Goal: Check status: Check status

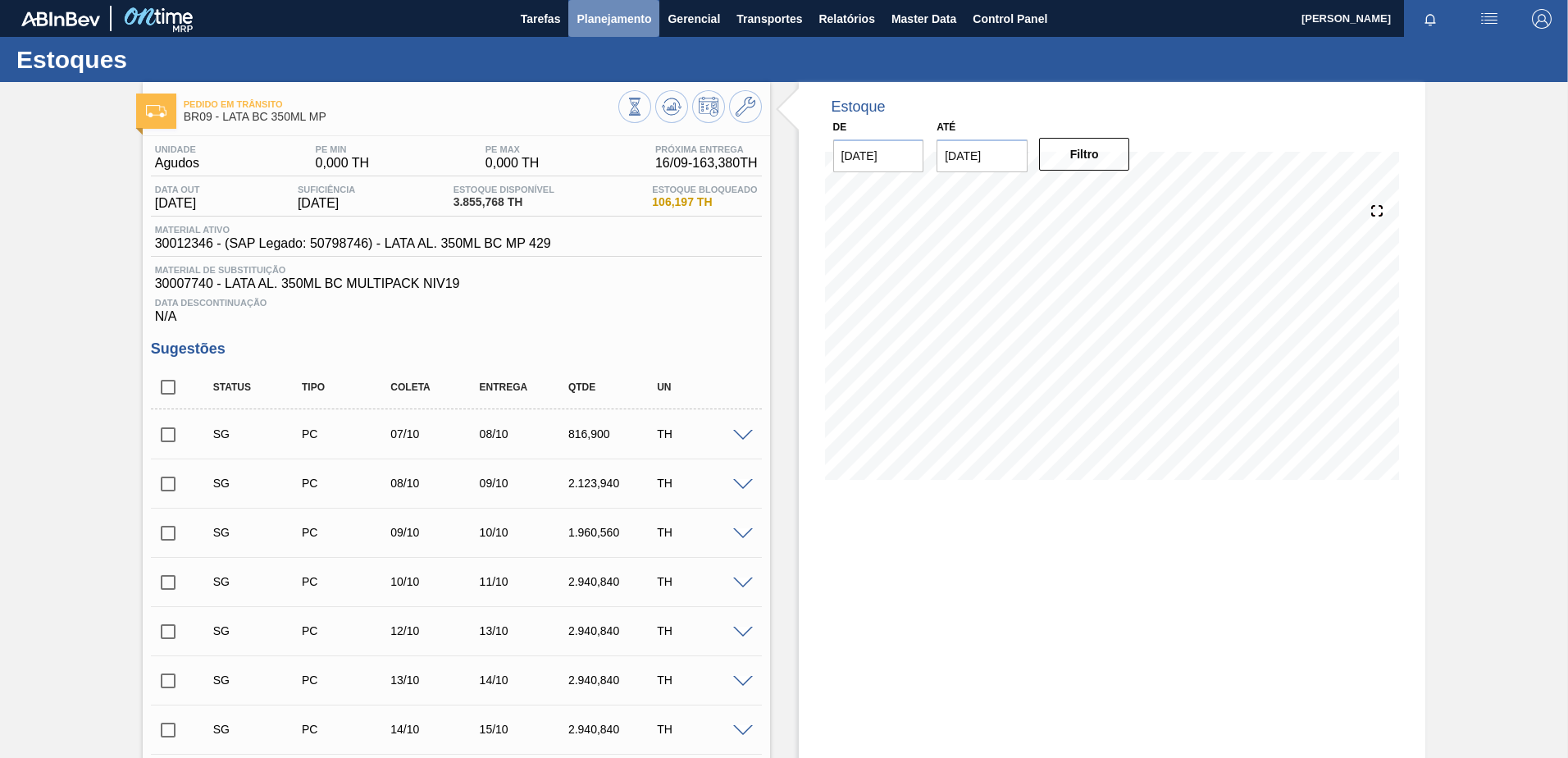
click at [598, 24] on span "Planejamento" at bounding box center [613, 19] width 74 height 20
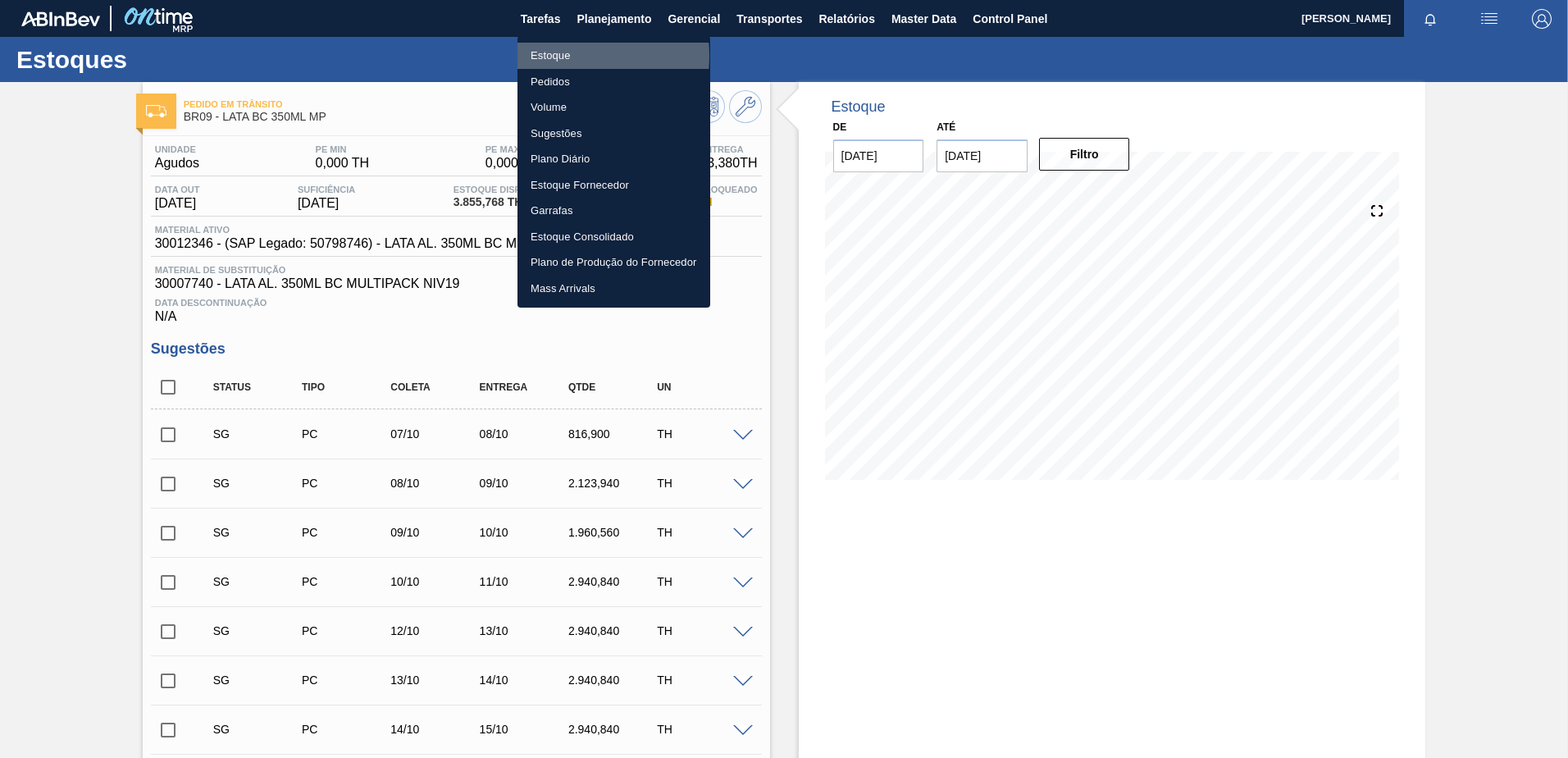
click at [560, 55] on li "Estoque" at bounding box center [613, 56] width 192 height 26
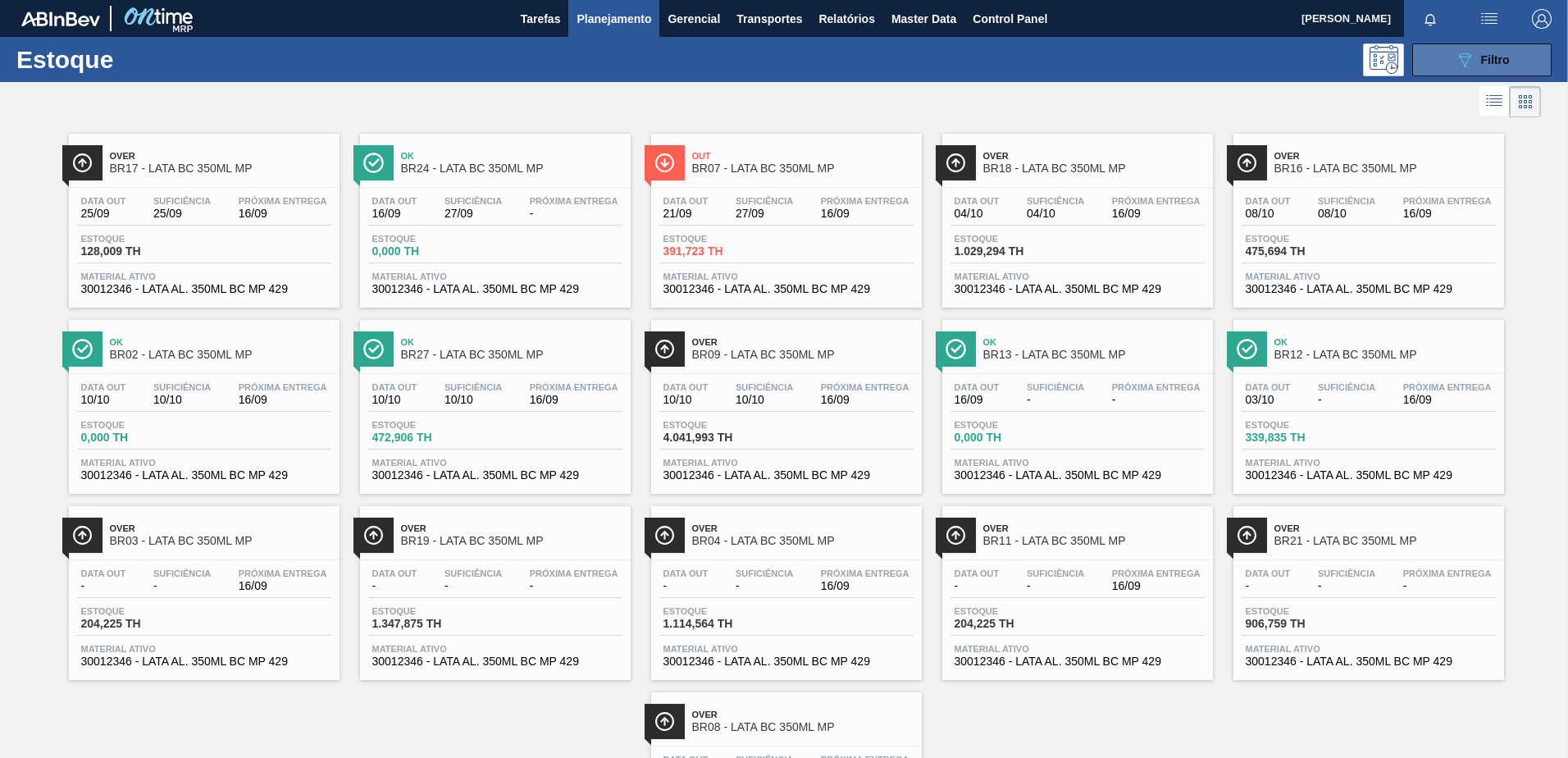
click at [1433, 59] on button "089F7B8B-B2A5-4AFE-B5C0-19BA573D28AC Filtro" at bounding box center [1481, 61] width 140 height 33
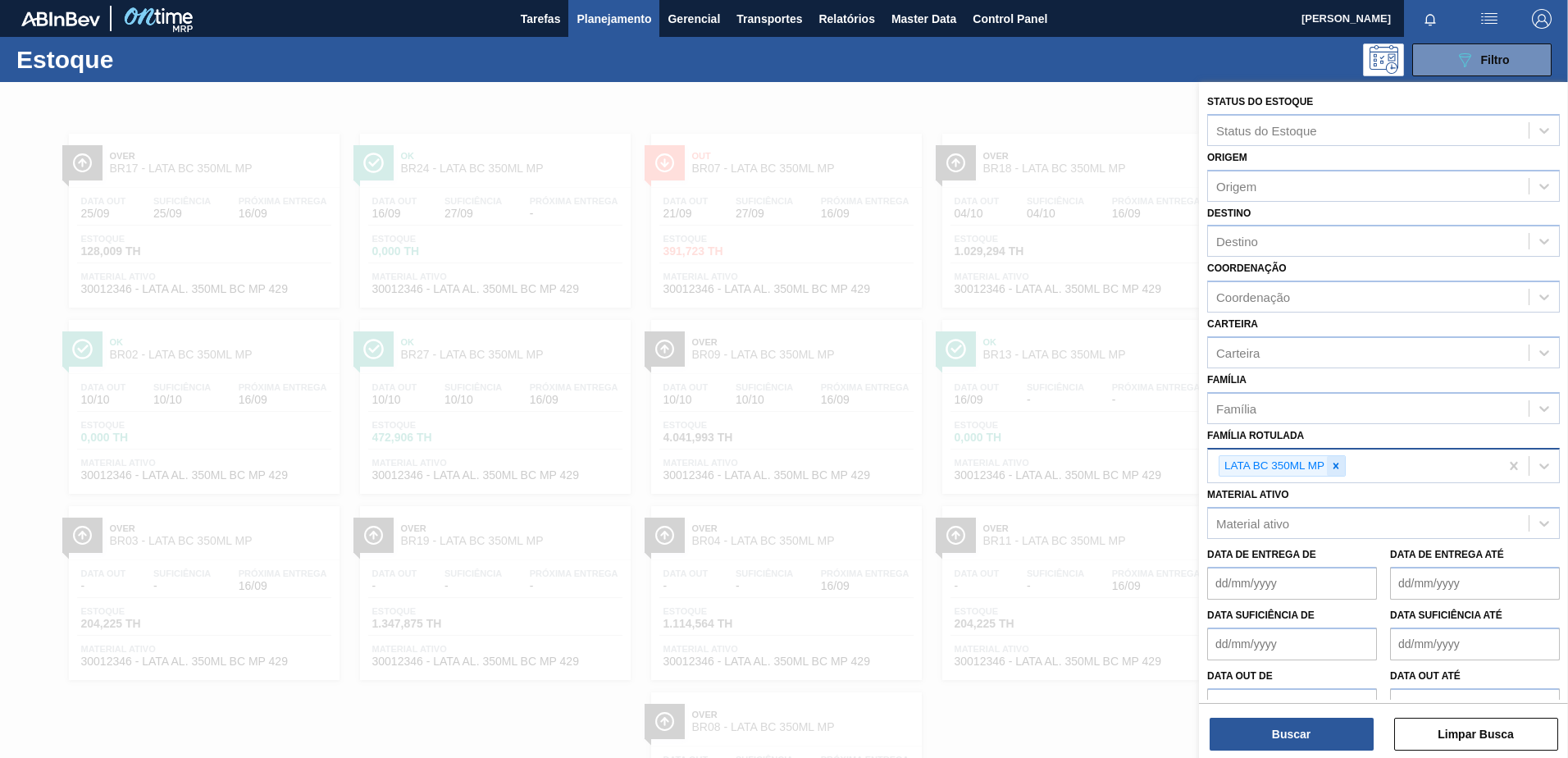
click at [1334, 474] on div at bounding box center [1336, 466] width 18 height 21
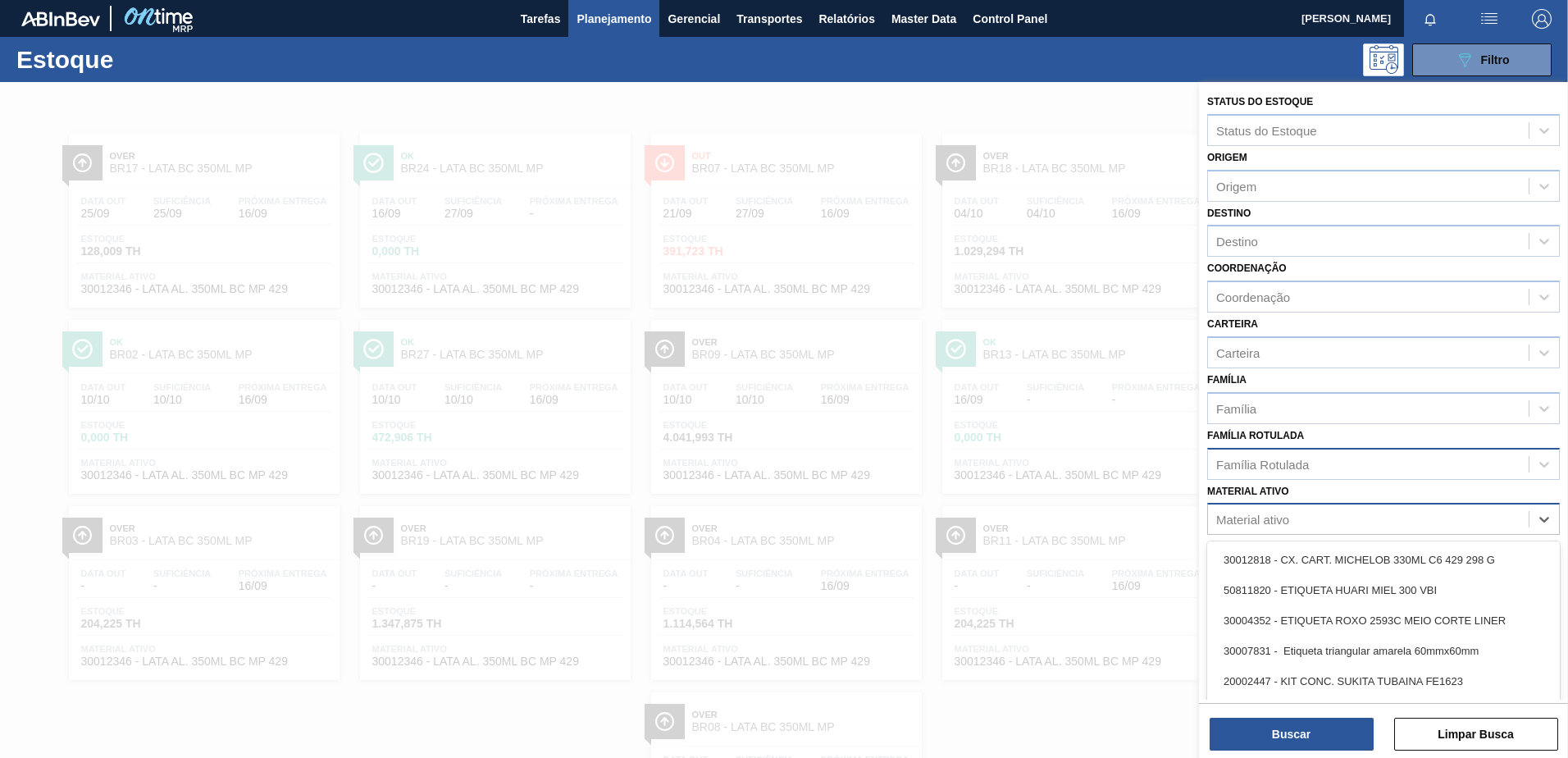
click at [1234, 513] on div "Material ativo" at bounding box center [1252, 520] width 73 height 14
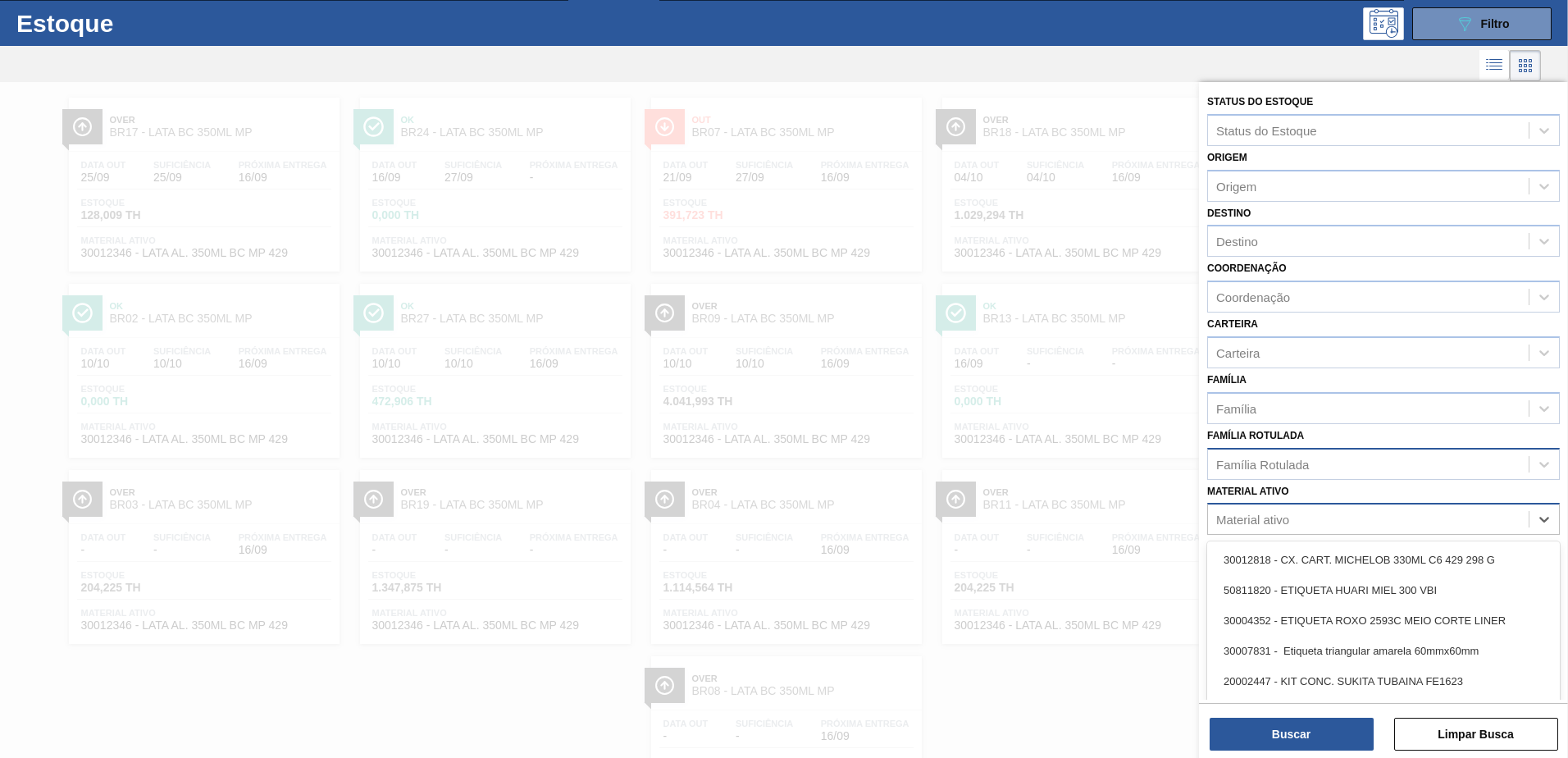
paste ativo "50454416"
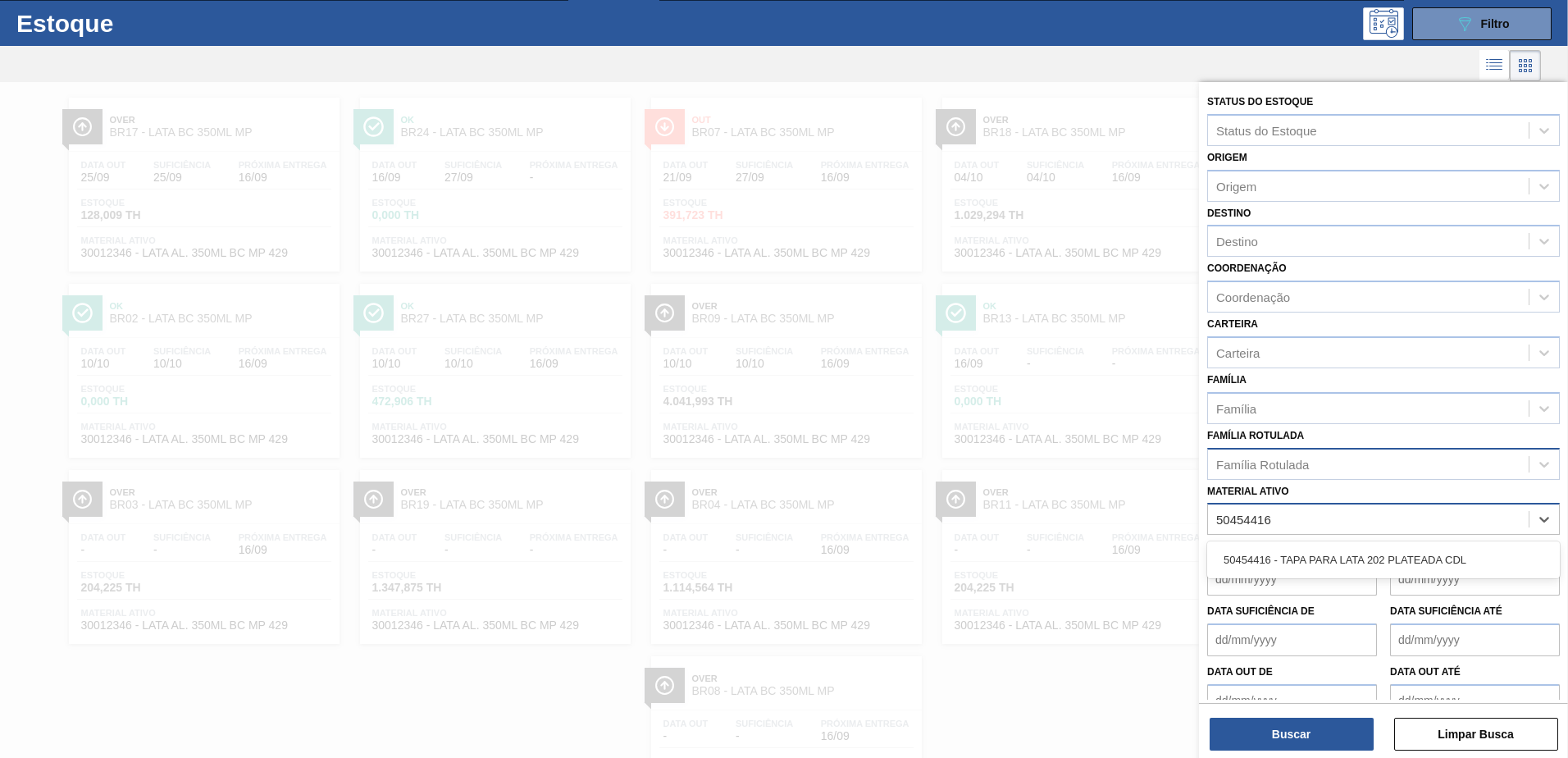
type ativo "50454416"
click at [1294, 555] on div "50454416 - TAPA PARA LATA 202 PLATEADA CDL" at bounding box center [1382, 560] width 352 height 30
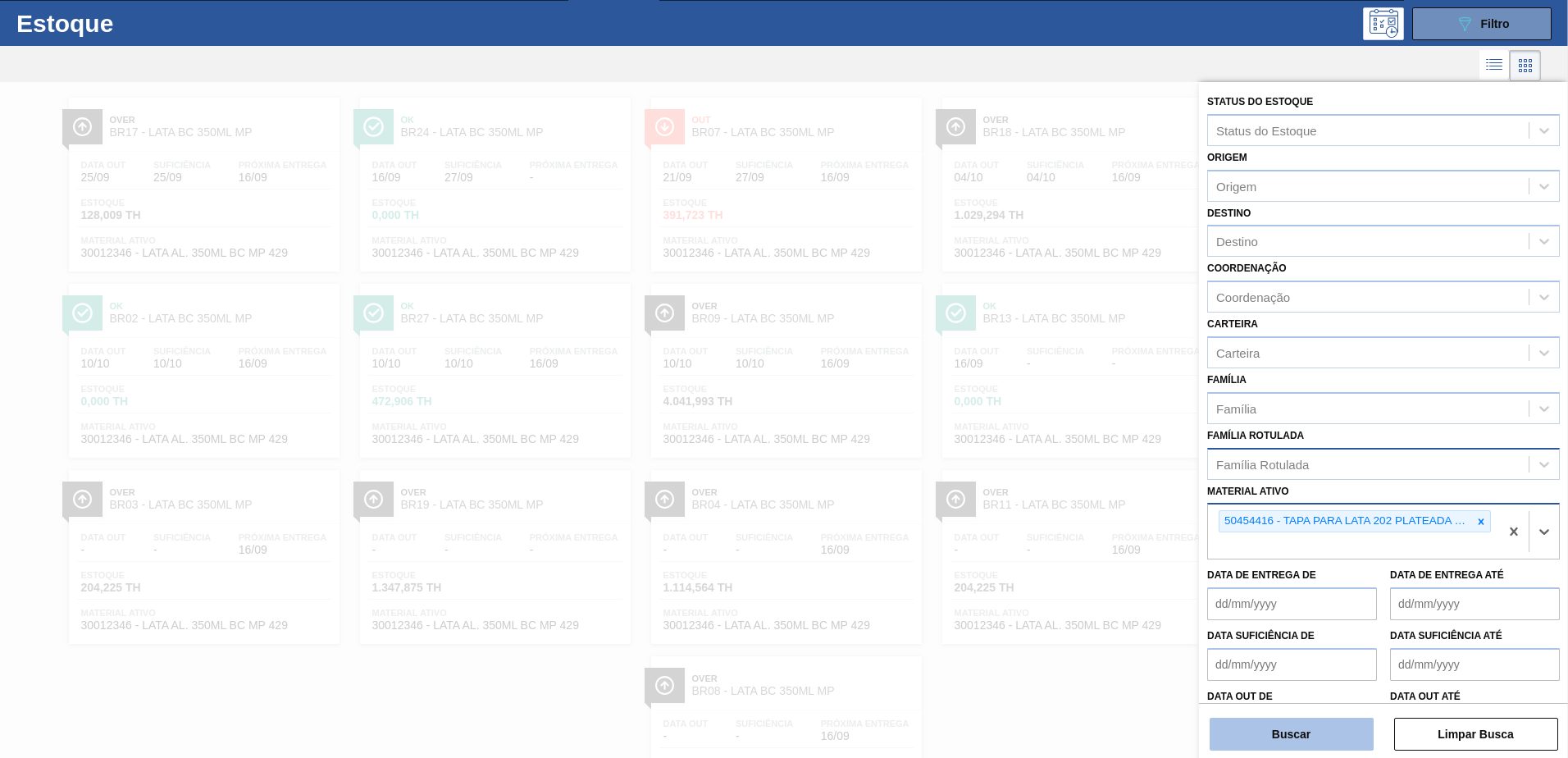
click at [1257, 748] on button "Buscar" at bounding box center [1292, 735] width 164 height 33
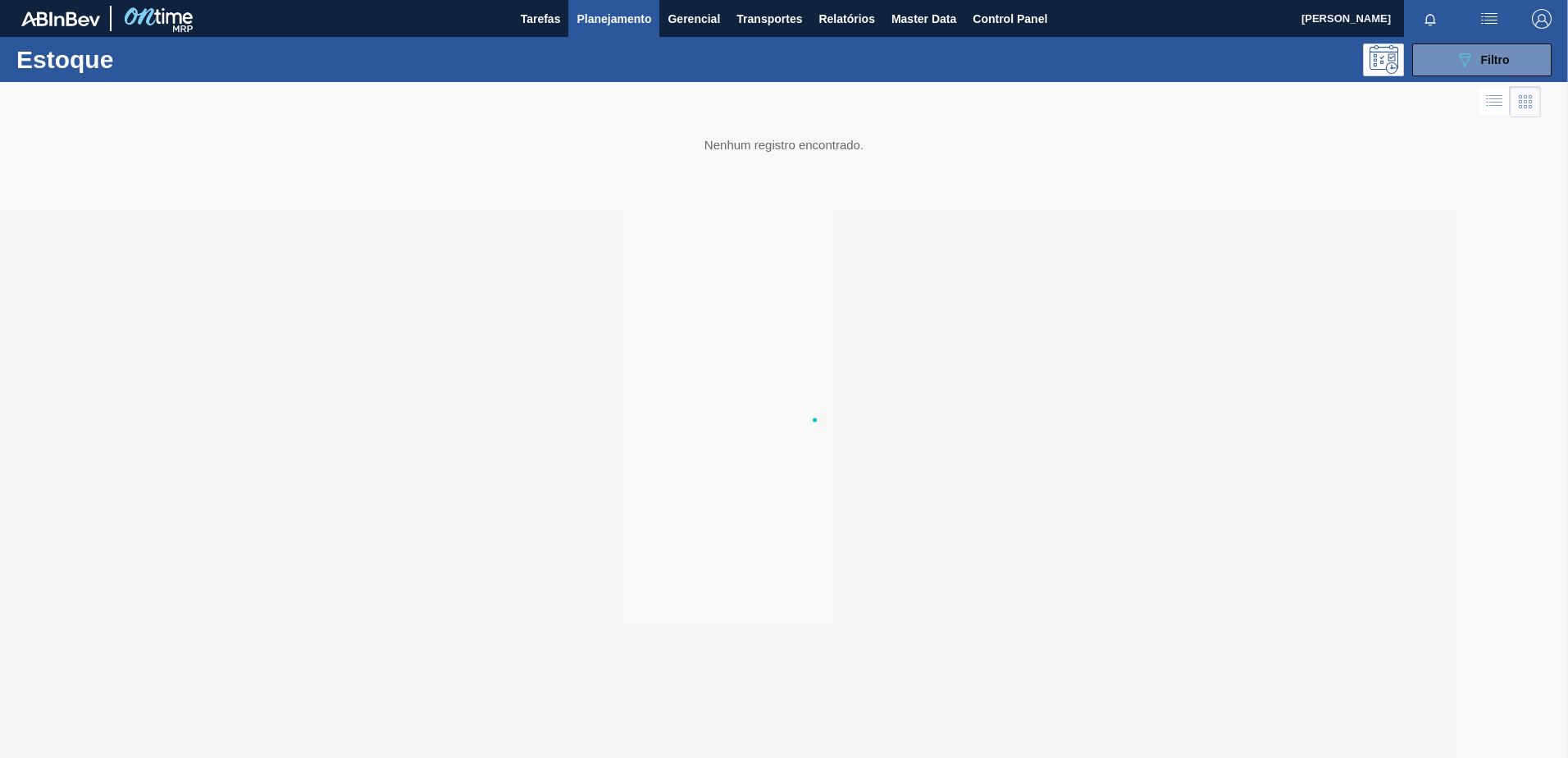
scroll to position [0, 0]
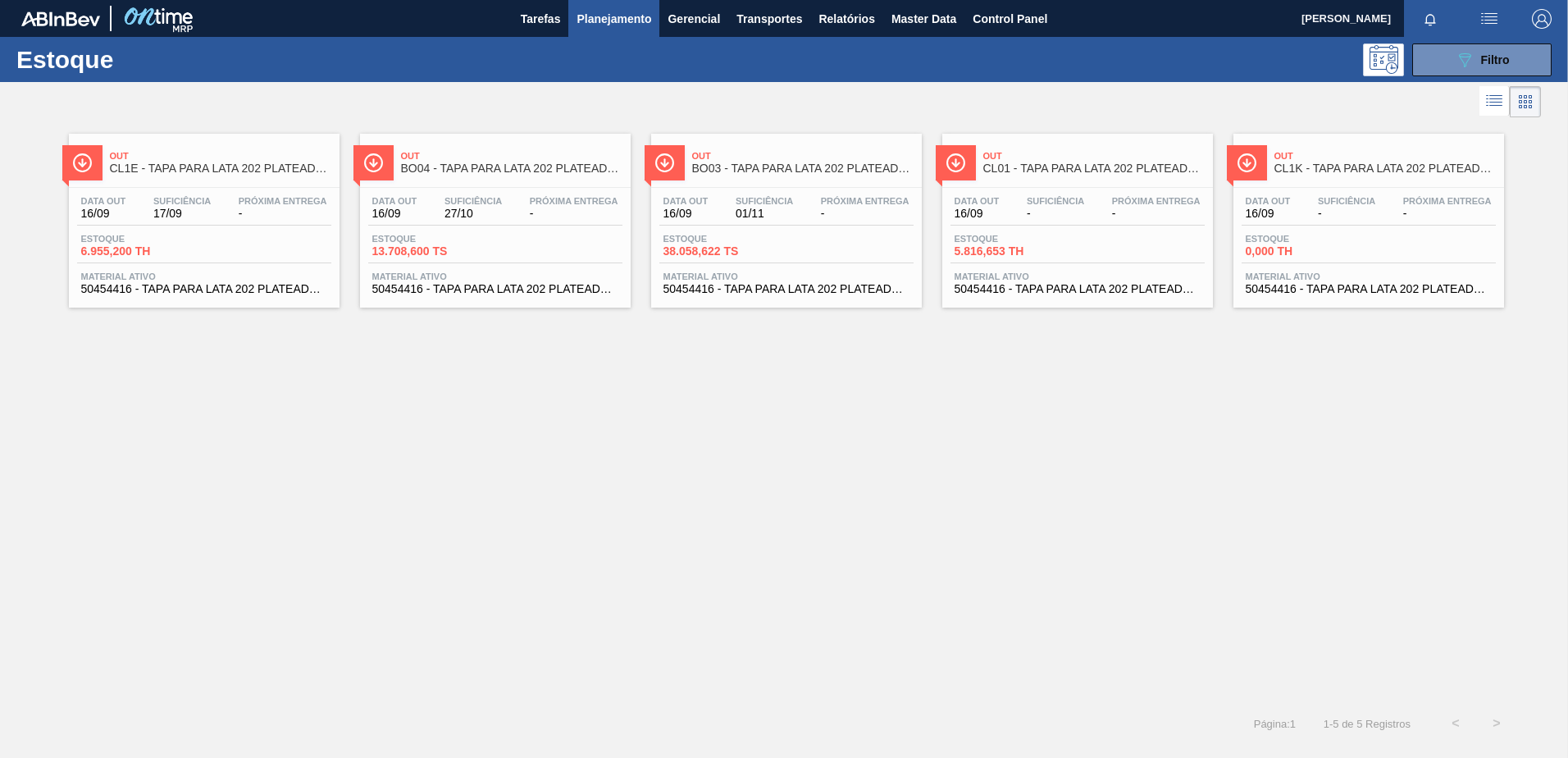
click at [1056, 182] on div "Out CL01 - TAPA PARA LATA 202 PLATEADA CDL Data out 16/09 Suficiência - Próxima…" at bounding box center [1077, 221] width 270 height 174
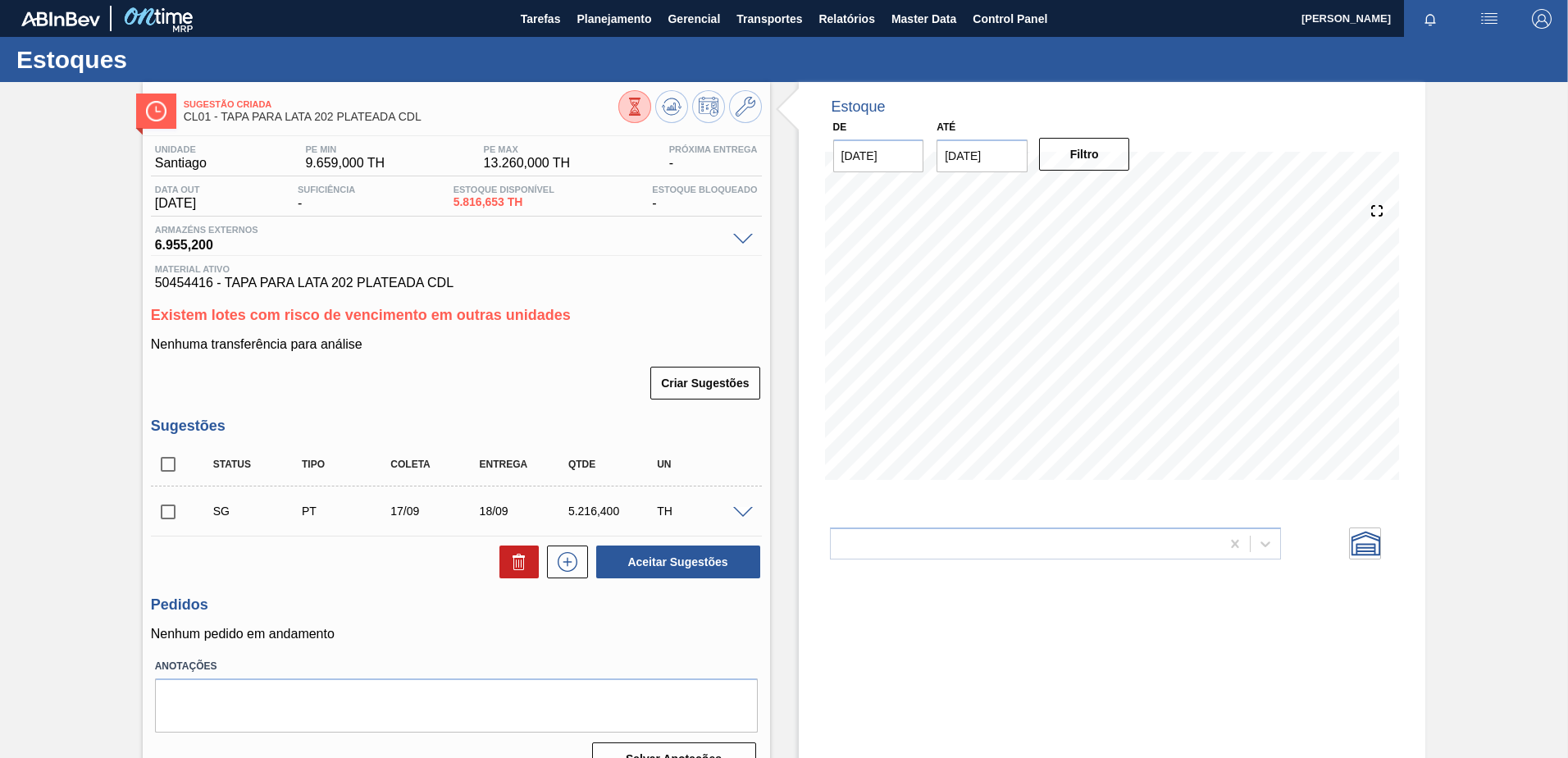
click at [736, 509] on span at bounding box center [743, 513] width 20 height 13
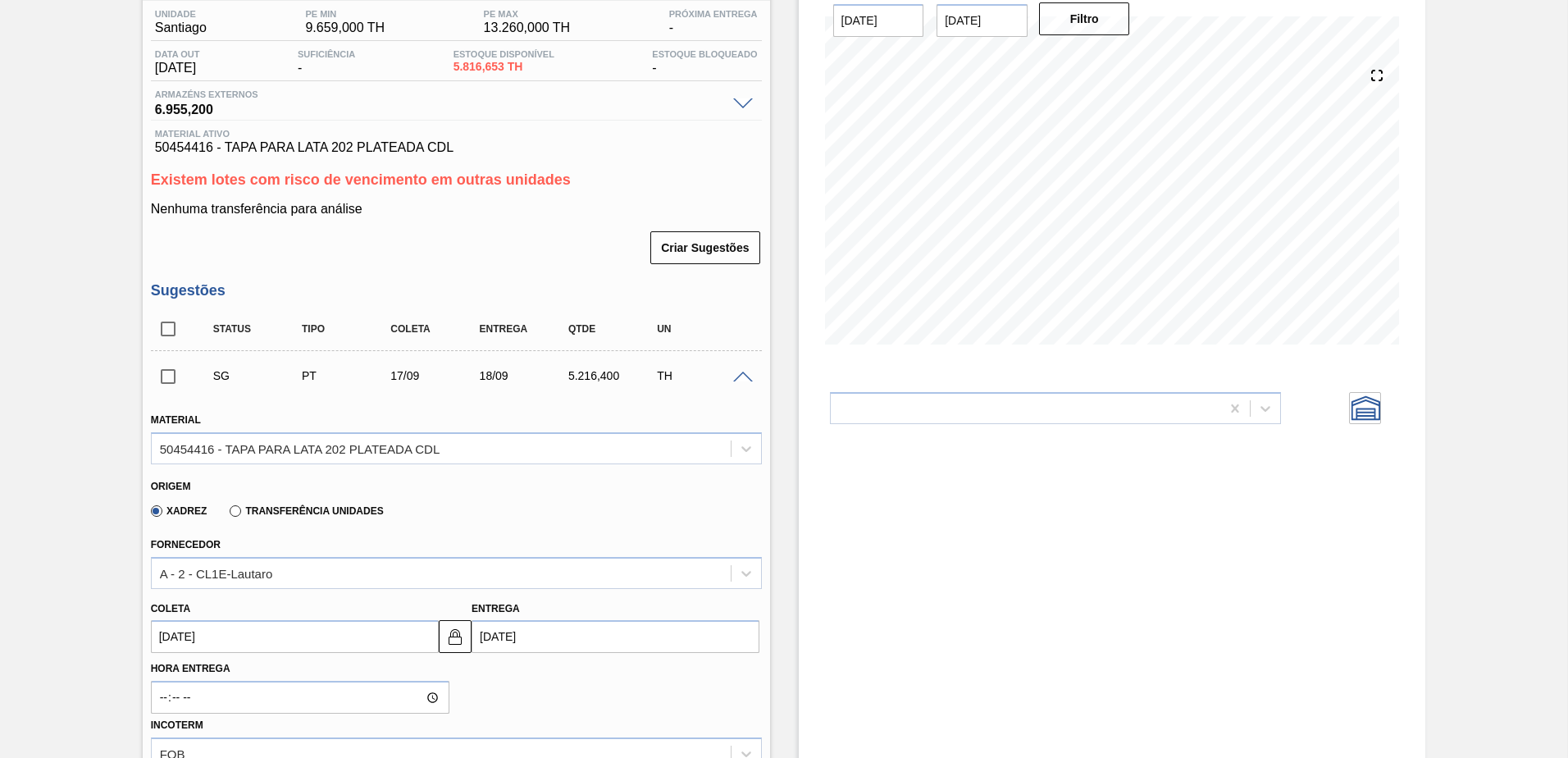
scroll to position [164, 0]
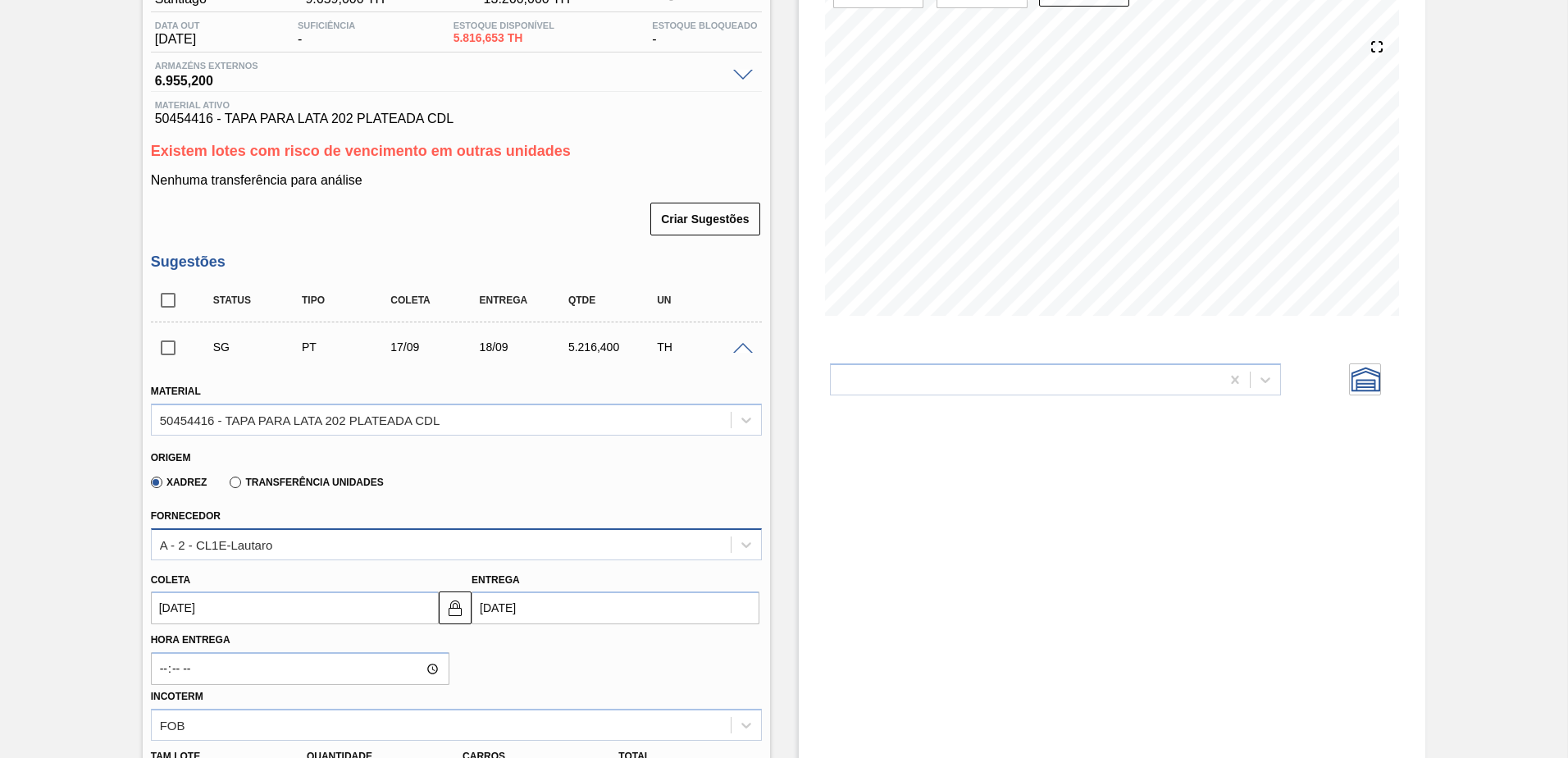
click at [685, 545] on div "A - 2 - CL1E-Lautaro" at bounding box center [440, 544] width 579 height 23
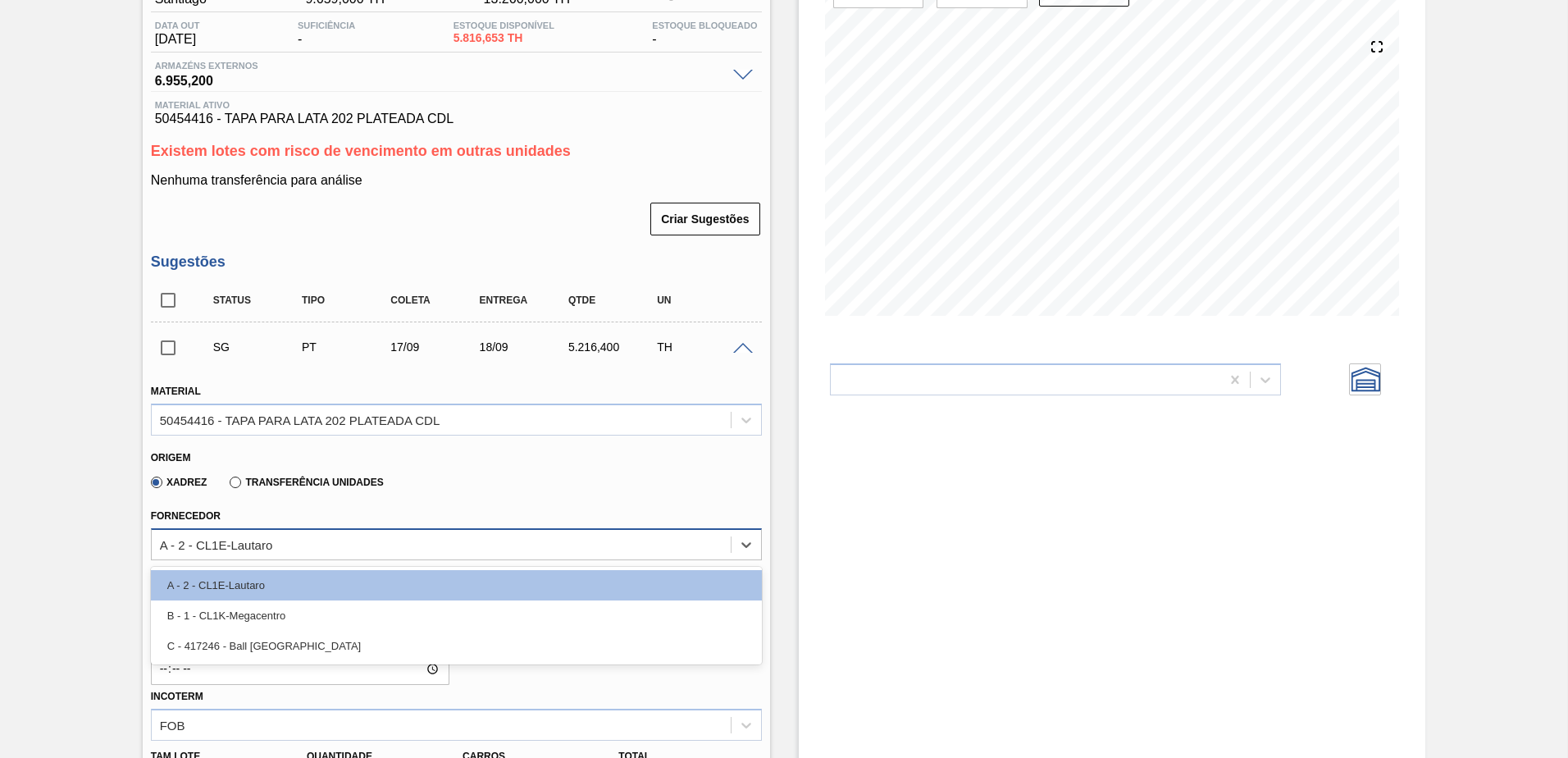
click at [279, 547] on div "A - 2 - CL1E-Lautaro" at bounding box center [440, 544] width 579 height 23
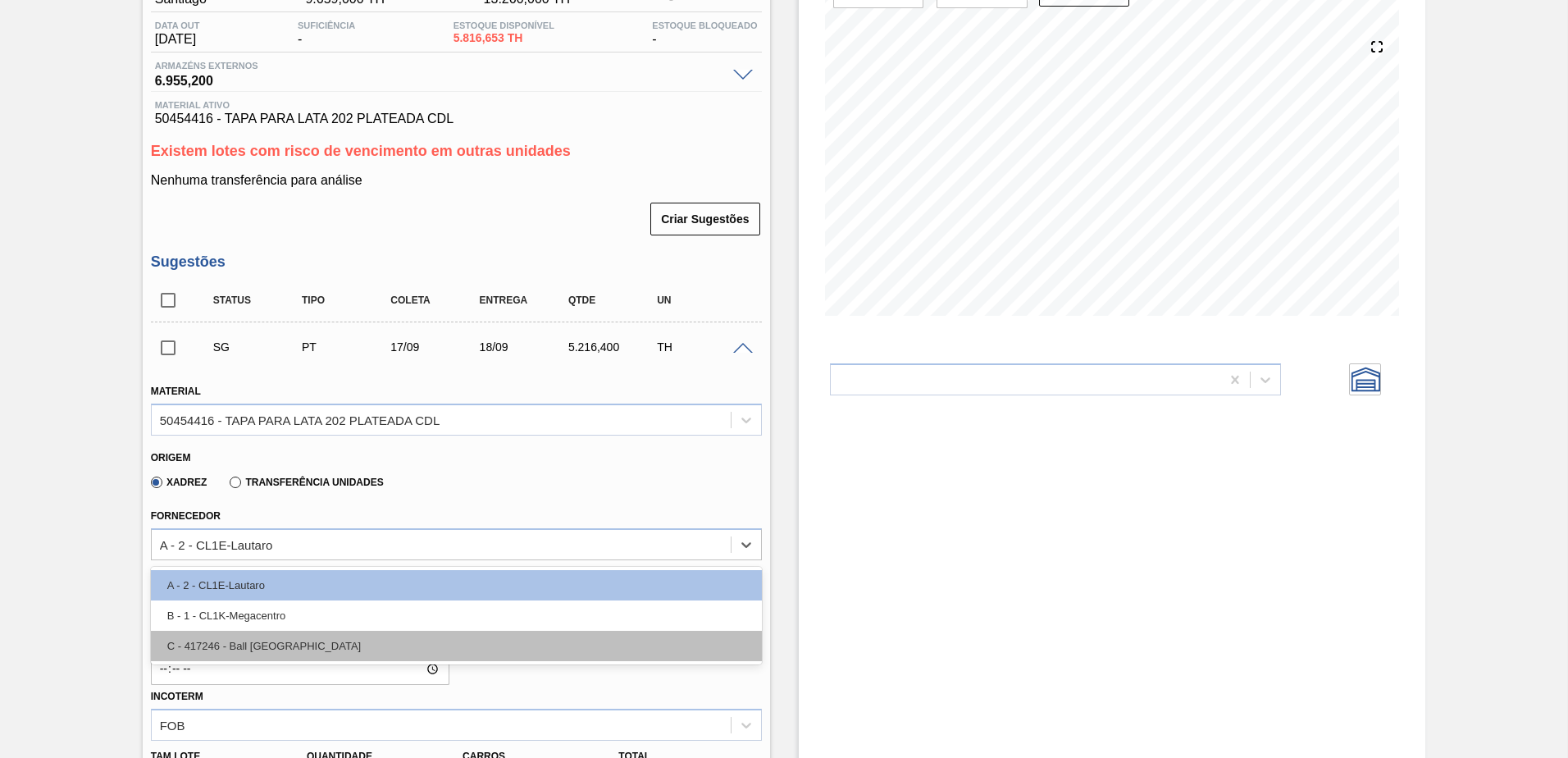
click at [296, 645] on div "C - 417246 - Ball [GEOGRAPHIC_DATA]" at bounding box center [457, 646] width 611 height 30
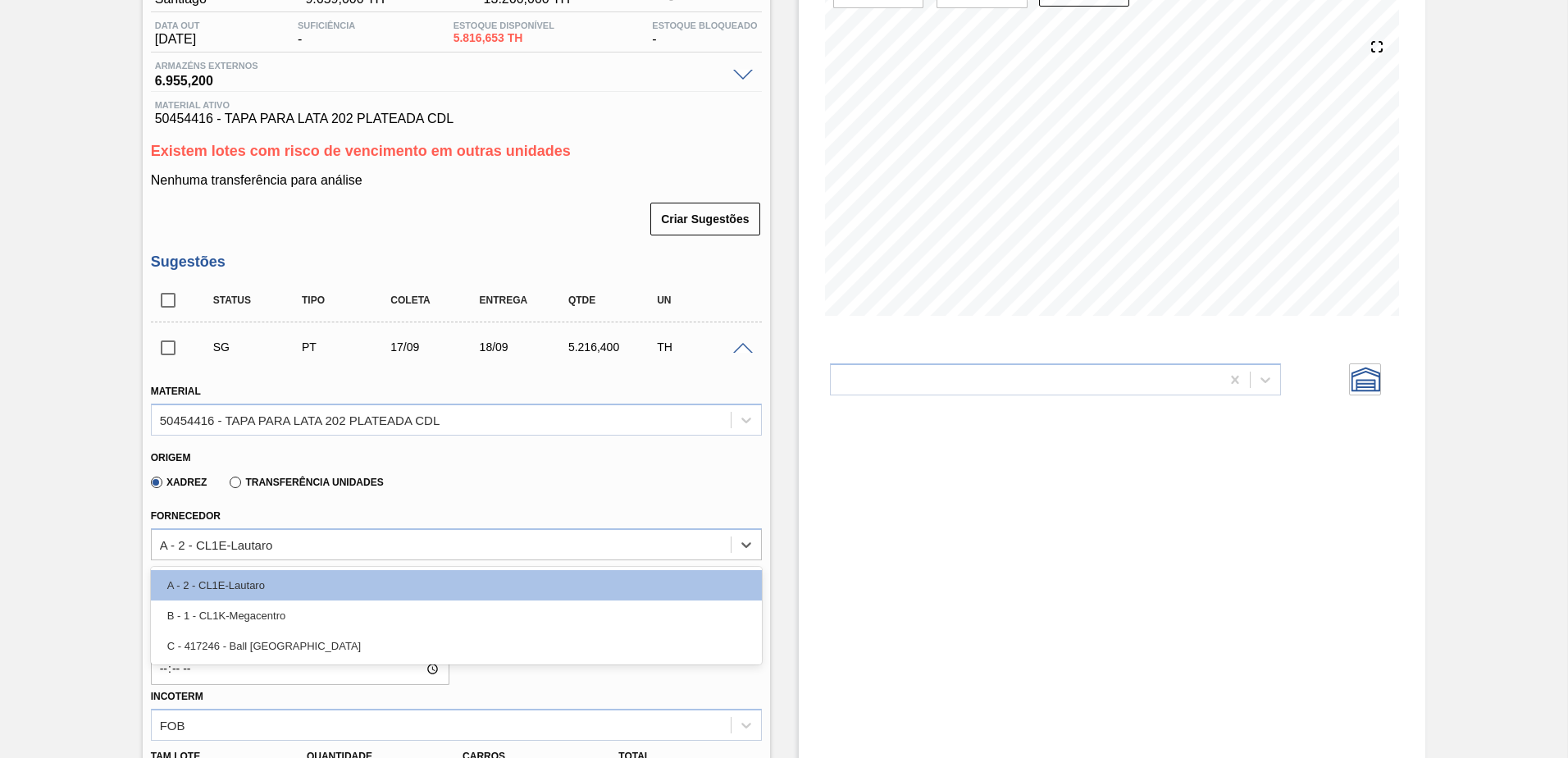
type input "[DATE]"
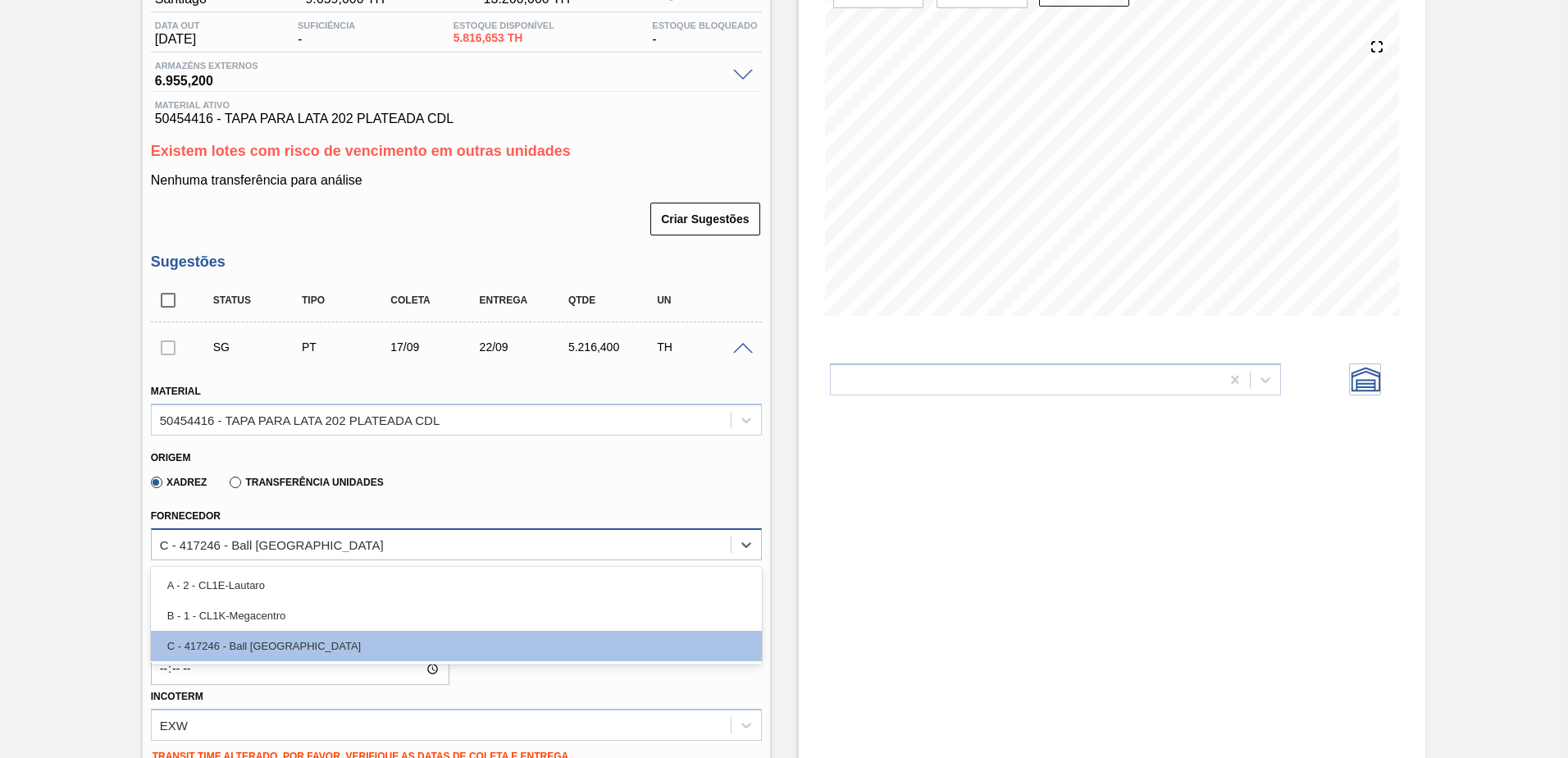
drag, startPoint x: 179, startPoint y: 545, endPoint x: 320, endPoint y: 549, distance: 141.1
click at [269, 554] on div "C - 417246 - Ball [GEOGRAPHIC_DATA]" at bounding box center [440, 544] width 579 height 23
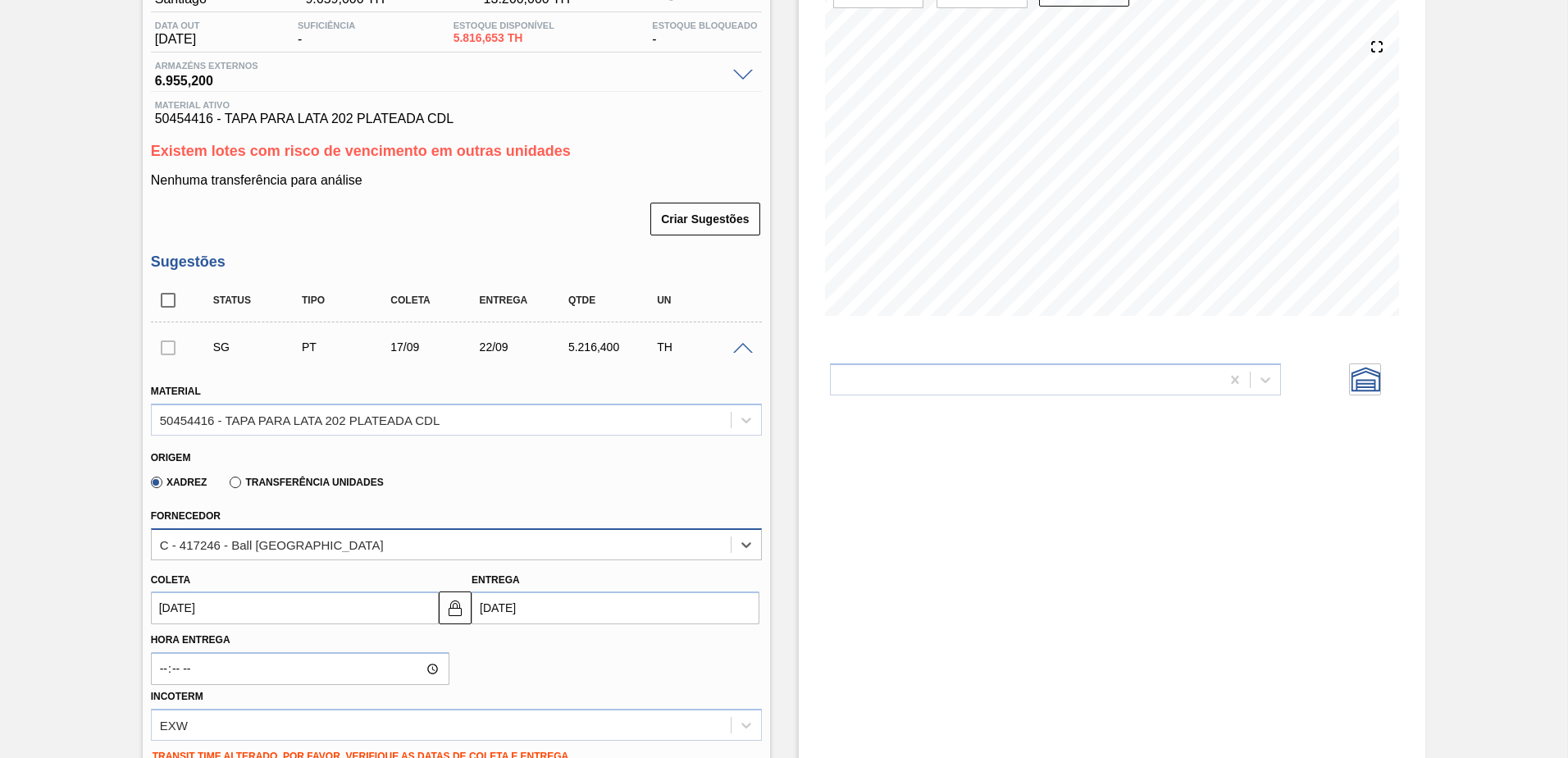
drag, startPoint x: 254, startPoint y: 540, endPoint x: 194, endPoint y: 540, distance: 60.0
click at [143, 535] on div "Unidade [PERSON_NAME] MIN 9.659,000 TH PE MAX 13.260,000 TH Próxima Entrega - D…" at bounding box center [456, 614] width 627 height 1285
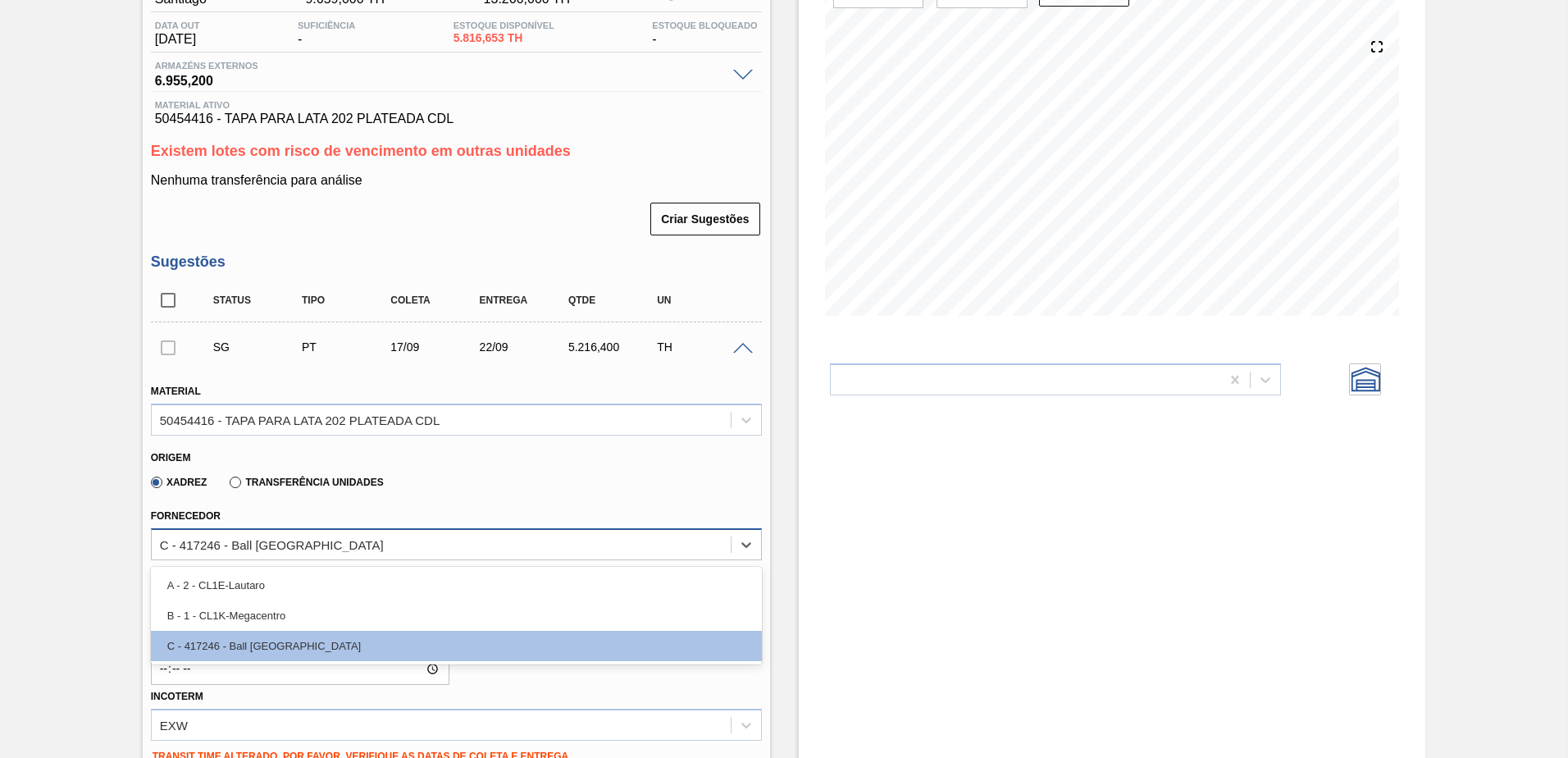
click at [203, 538] on div "C - 417246 - Ball [GEOGRAPHIC_DATA]" at bounding box center [271, 544] width 224 height 14
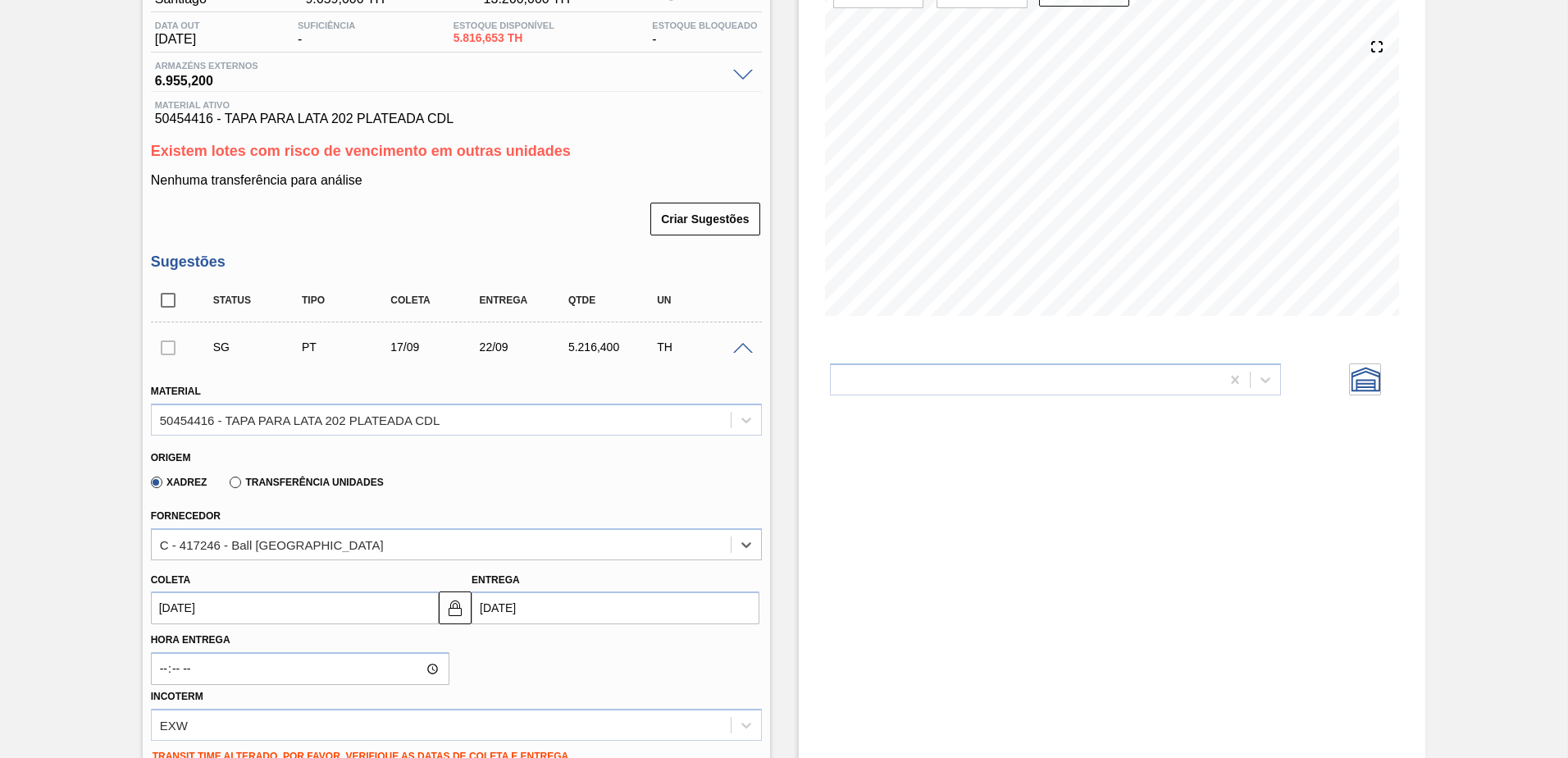
drag, startPoint x: 176, startPoint y: 547, endPoint x: 243, endPoint y: 579, distance: 74.2
click at [244, 578] on div "Material 50454416 - TAPA PARA LATA 202 PLATEADA CDL Origem Xadrez Transferência…" at bounding box center [457, 688] width 611 height 641
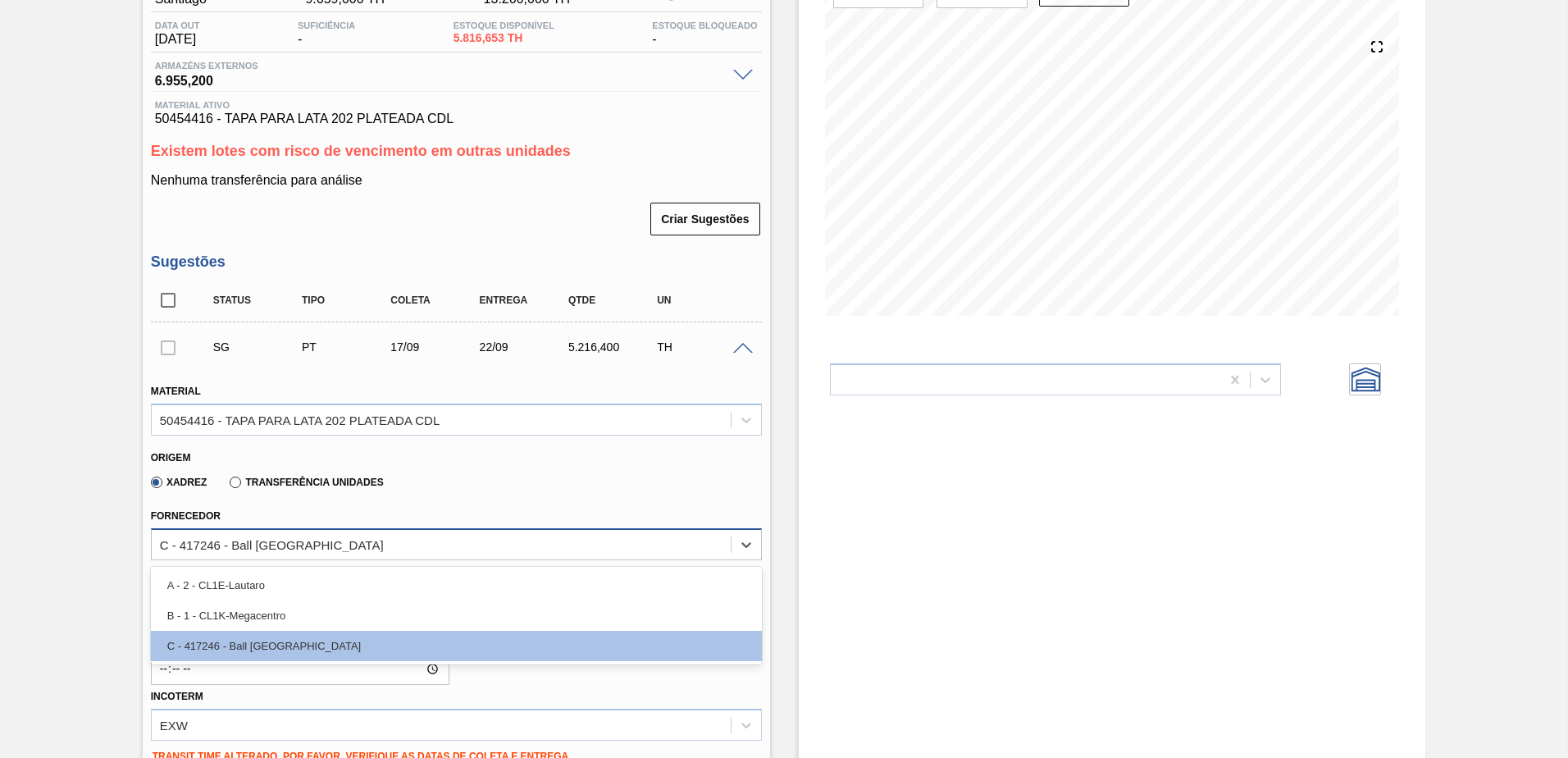
click at [188, 544] on div "C - 417246 - Ball [GEOGRAPHIC_DATA]" at bounding box center [271, 544] width 224 height 14
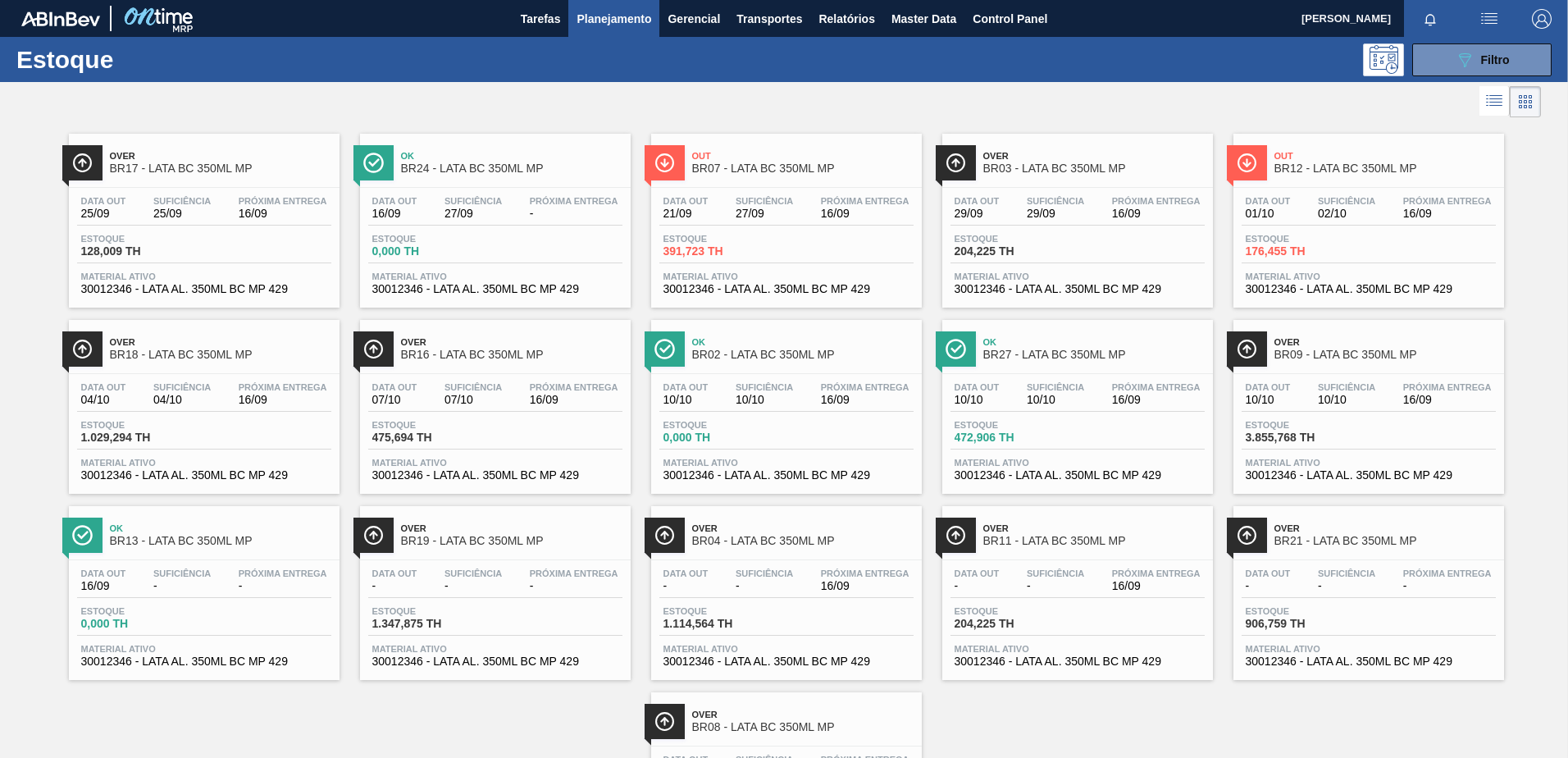
scroll to position [29, 0]
